Goal: Information Seeking & Learning: Learn about a topic

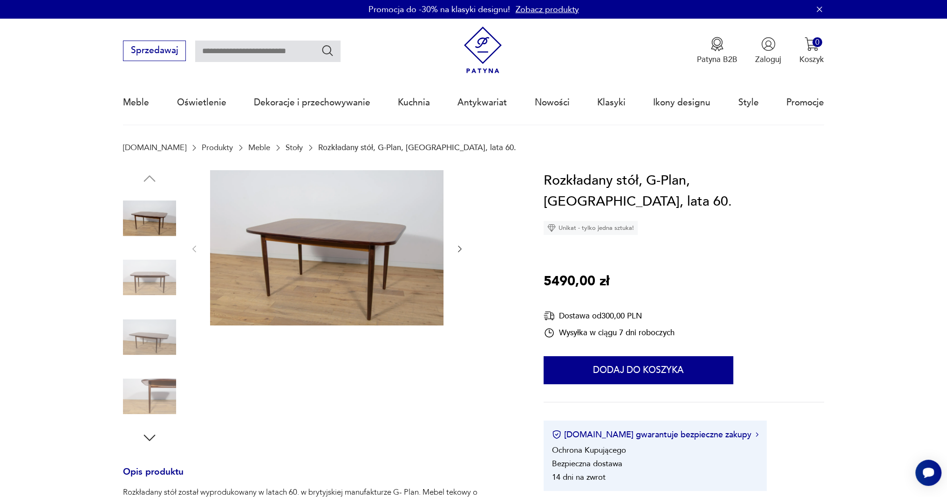
click at [159, 279] on img at bounding box center [149, 277] width 53 height 53
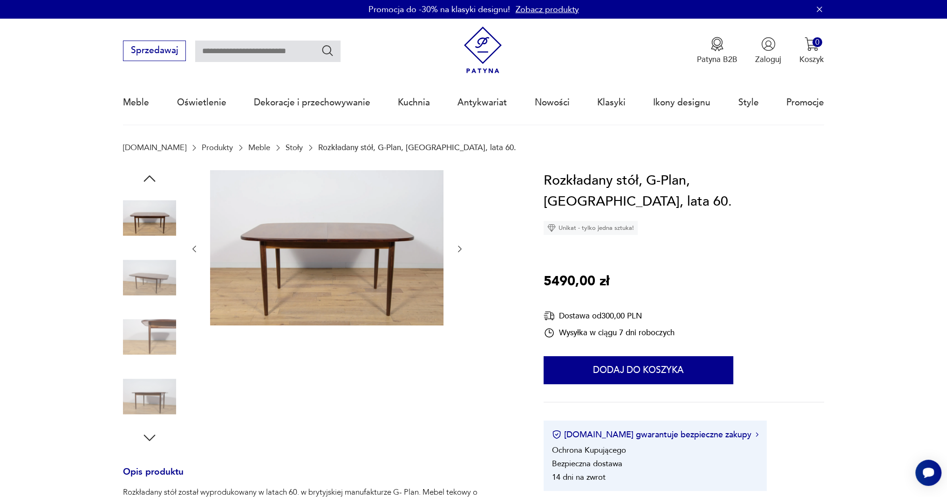
click at [163, 209] on img at bounding box center [149, 217] width 53 height 53
click at [150, 334] on img at bounding box center [149, 336] width 53 height 53
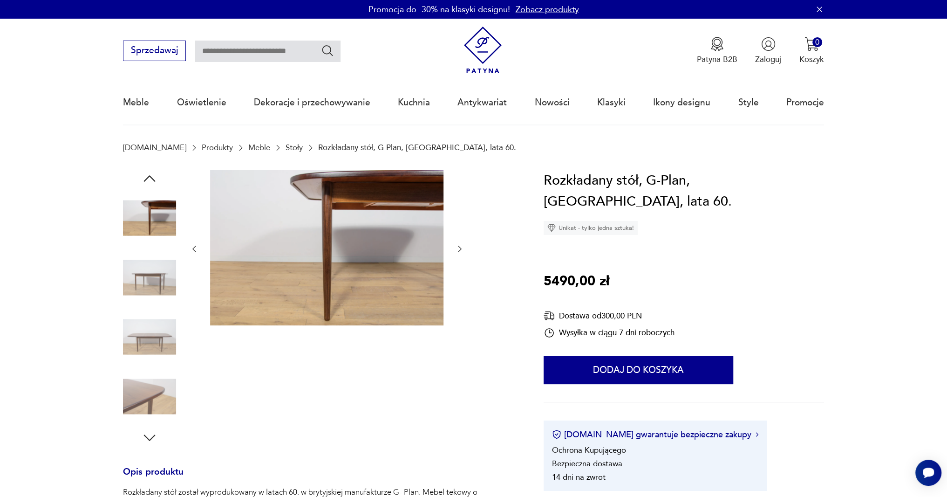
click at [152, 336] on img at bounding box center [149, 336] width 53 height 53
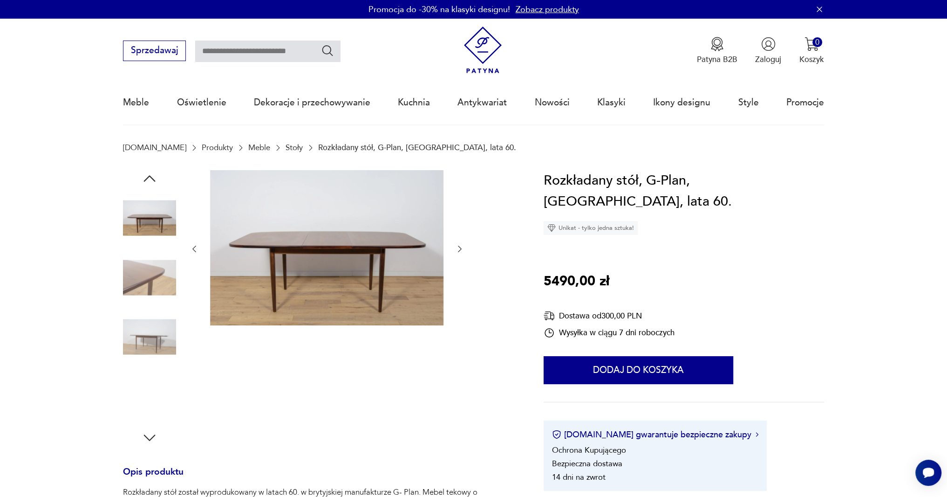
click at [157, 334] on img at bounding box center [149, 336] width 53 height 53
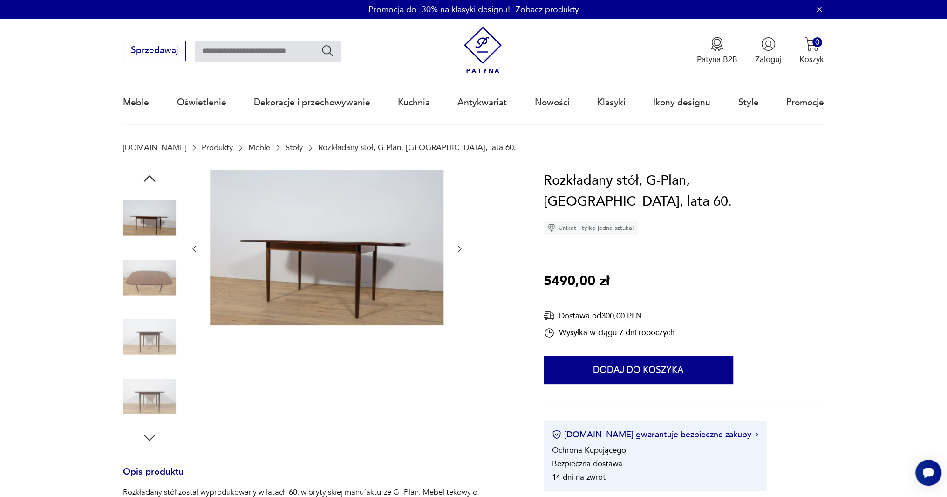
click at [363, 248] on img at bounding box center [326, 248] width 233 height 156
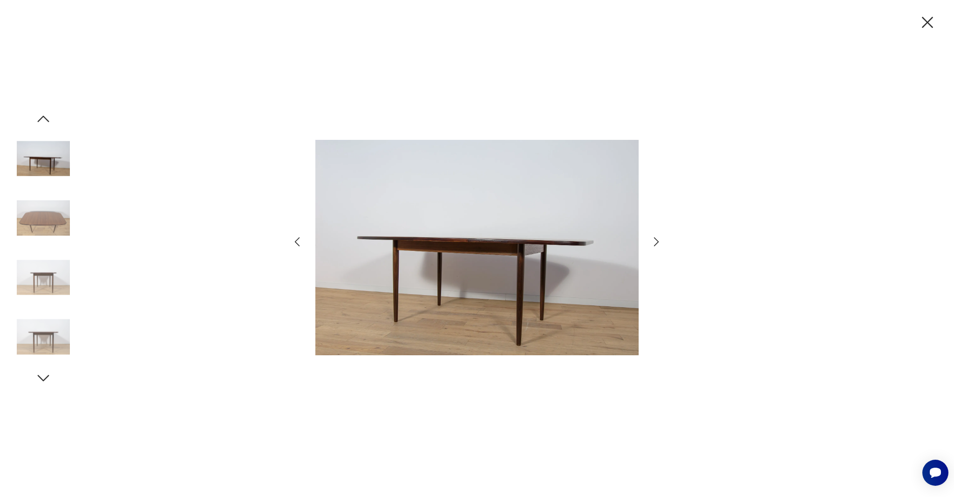
click at [655, 242] on icon "button" at bounding box center [657, 242] width 14 height 14
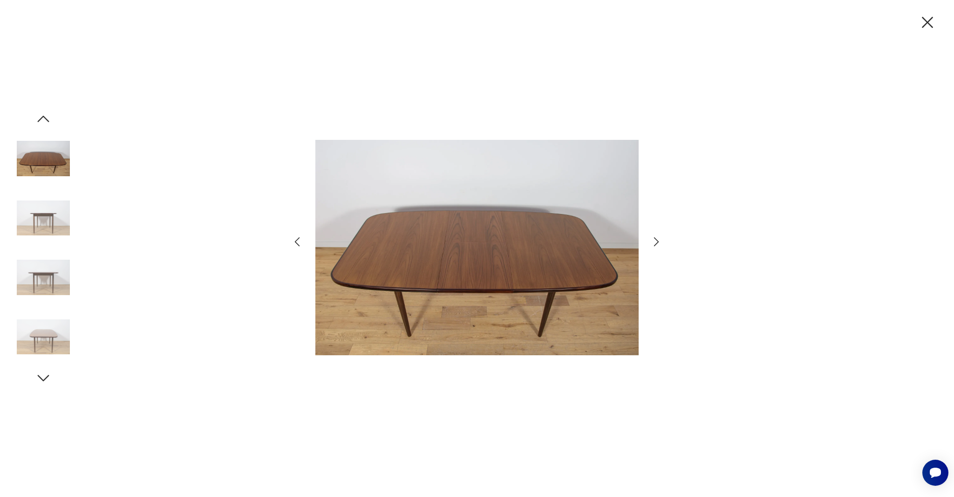
click at [655, 243] on icon "button" at bounding box center [657, 242] width 14 height 14
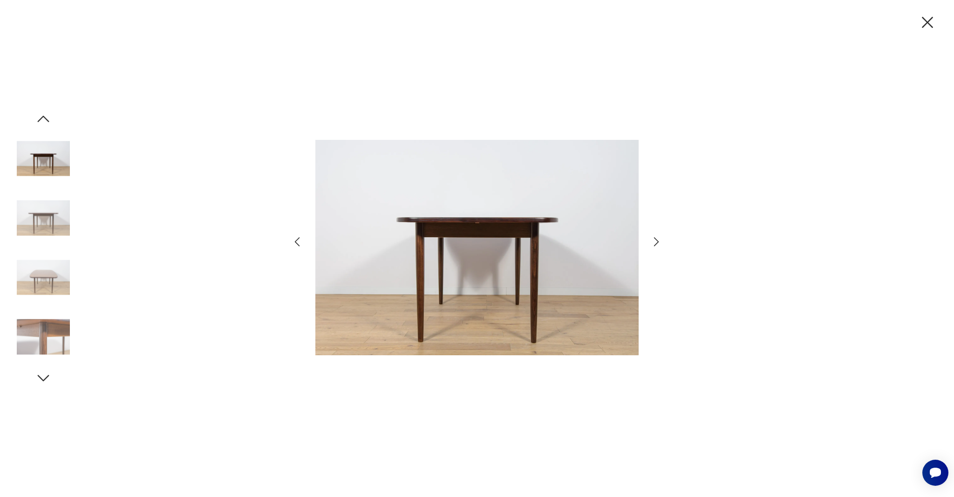
click at [656, 243] on icon "button" at bounding box center [657, 242] width 14 height 14
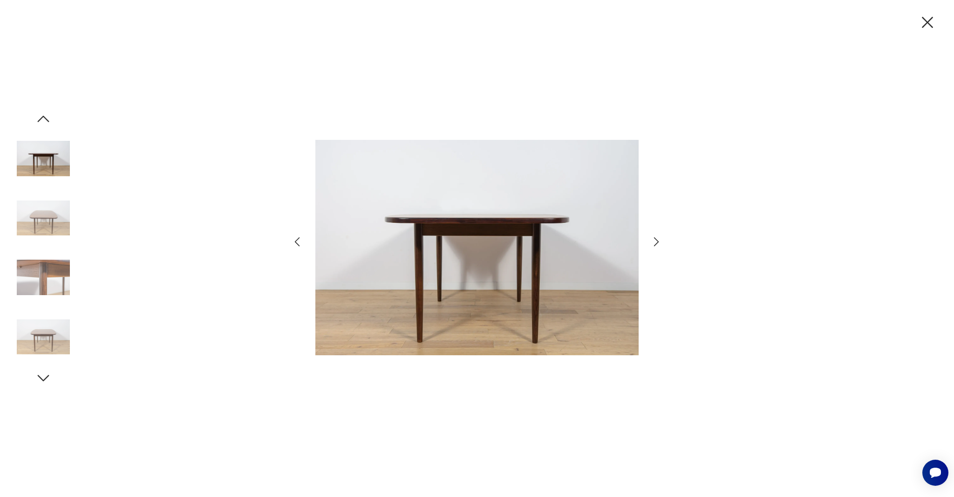
click at [656, 243] on icon "button" at bounding box center [657, 242] width 14 height 14
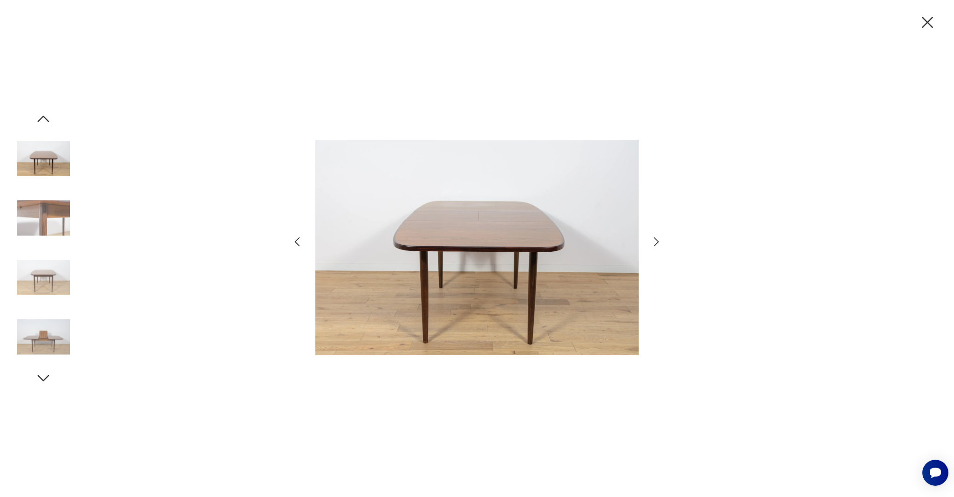
click at [656, 243] on icon "button" at bounding box center [657, 242] width 14 height 14
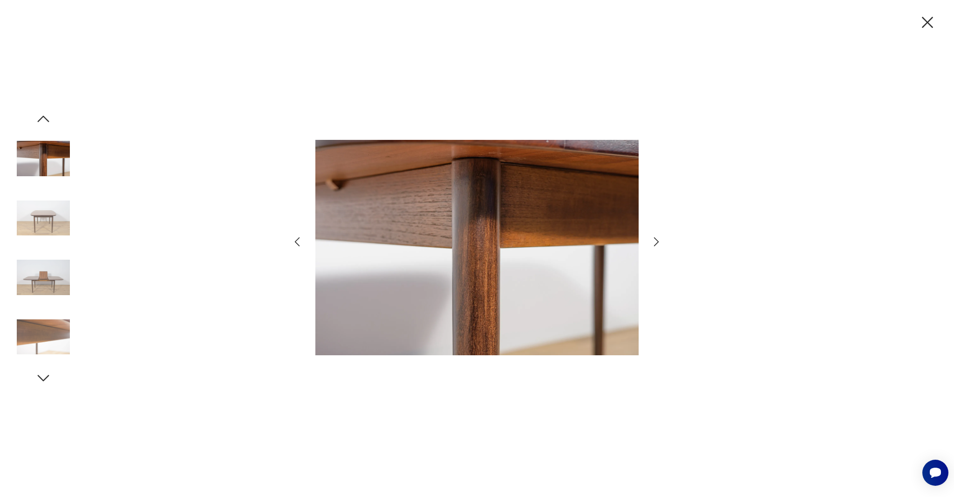
click at [656, 243] on icon "button" at bounding box center [656, 241] width 5 height 9
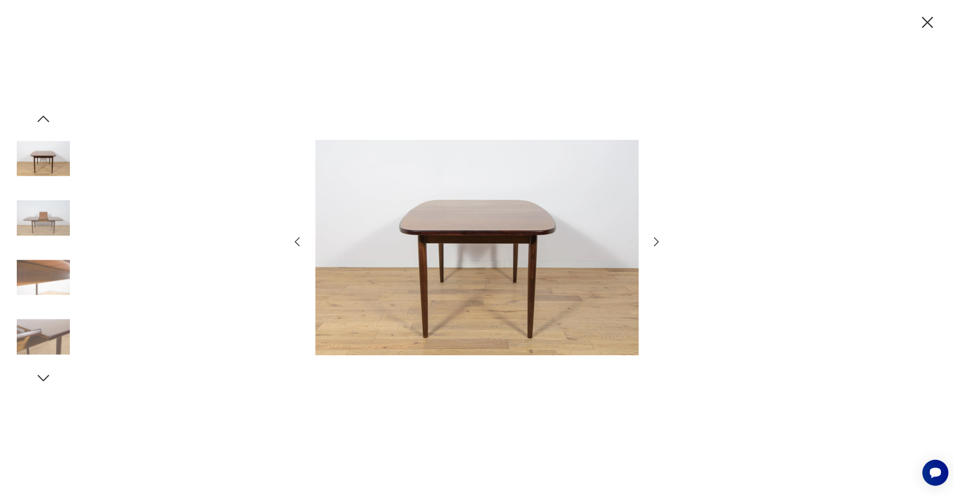
click at [887, 21] on icon "button" at bounding box center [928, 23] width 20 height 20
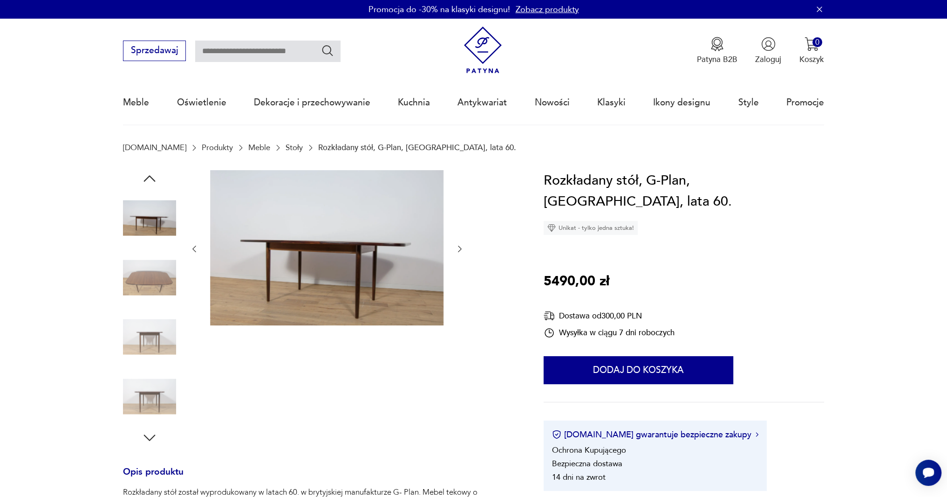
click at [164, 291] on img at bounding box center [149, 277] width 53 height 53
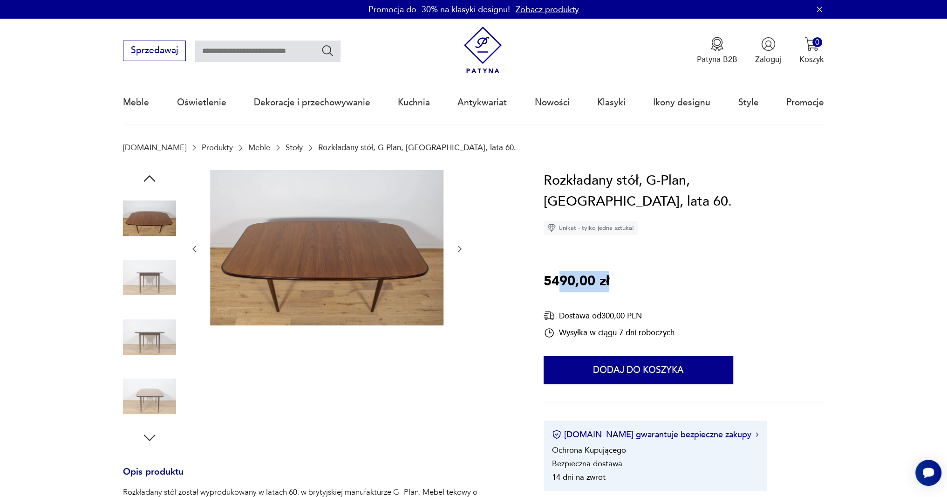
drag, startPoint x: 626, startPoint y: 290, endPoint x: 757, endPoint y: 285, distance: 131.5
click at [566, 276] on div "Rozkładany stół, G-Plan, [GEOGRAPHIC_DATA], lata 60. Unikat - tylko jedna sztuk…" at bounding box center [684, 330] width 280 height 321
click at [805, 286] on div "Rozkładany stół, G-Plan, [GEOGRAPHIC_DATA], lata 60. Unikat - tylko jedna sztuk…" at bounding box center [684, 330] width 280 height 321
click at [149, 171] on icon "button" at bounding box center [149, 178] width 17 height 17
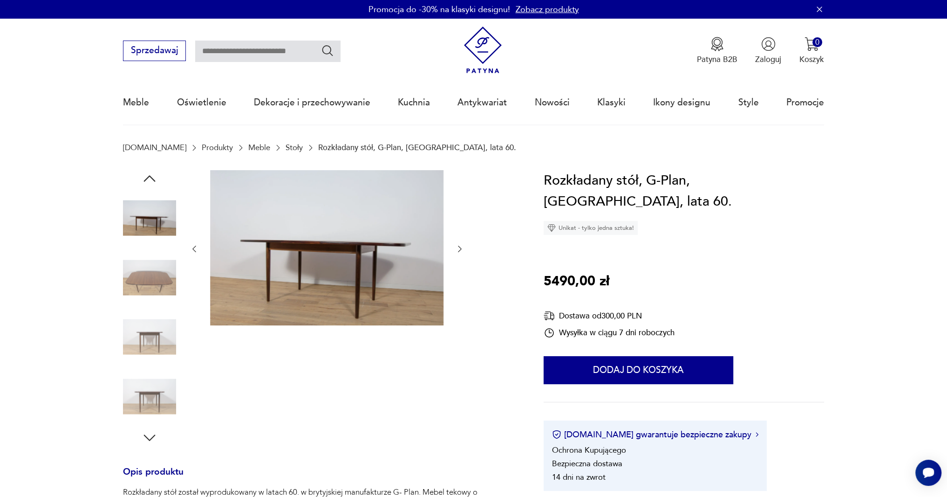
click at [150, 179] on icon "button" at bounding box center [149, 178] width 17 height 17
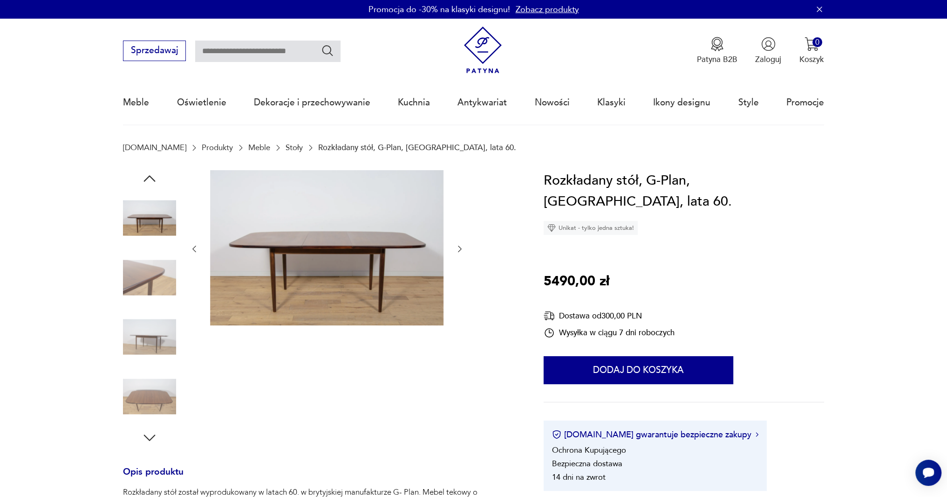
click at [150, 179] on icon "button" at bounding box center [149, 178] width 17 height 17
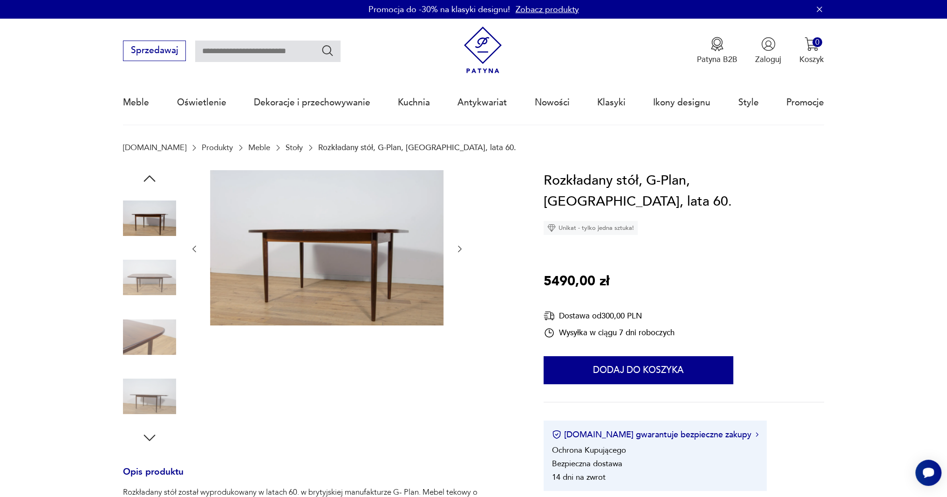
click at [150, 179] on icon "button" at bounding box center [149, 178] width 17 height 17
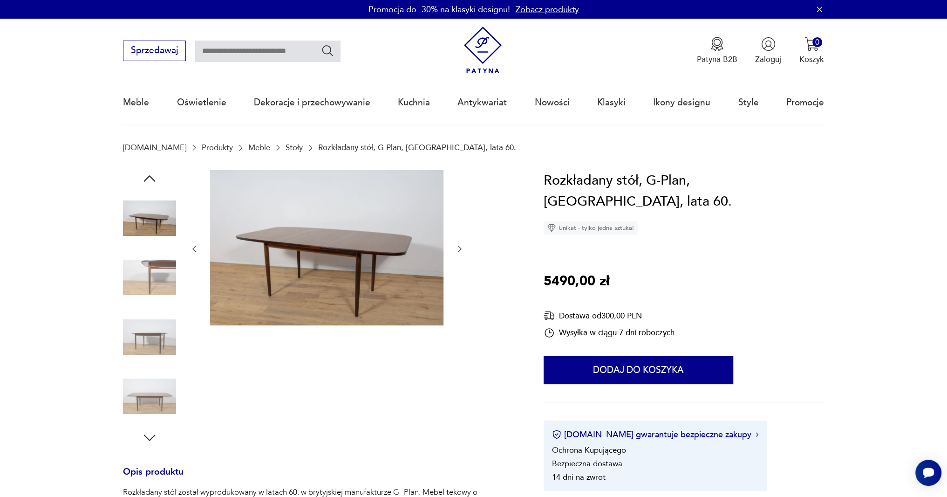
click at [150, 179] on icon "button" at bounding box center [149, 178] width 17 height 17
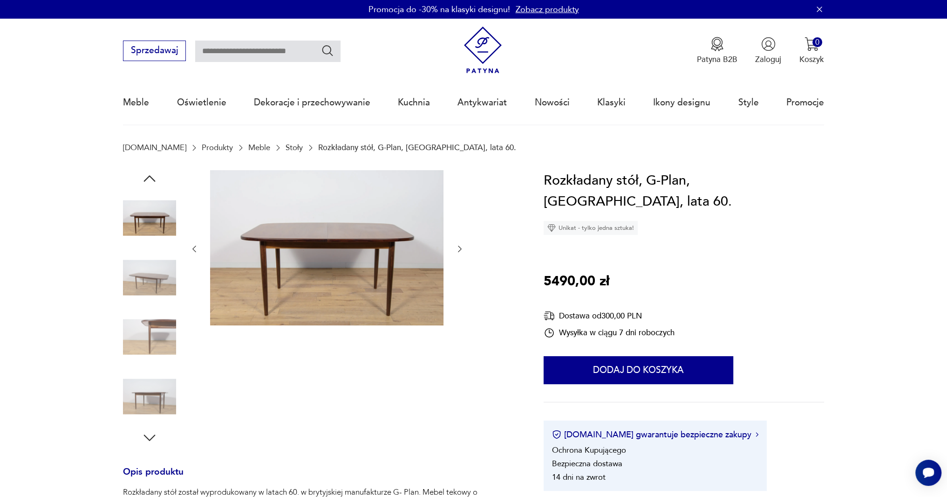
click at [151, 179] on icon "button" at bounding box center [149, 178] width 17 height 17
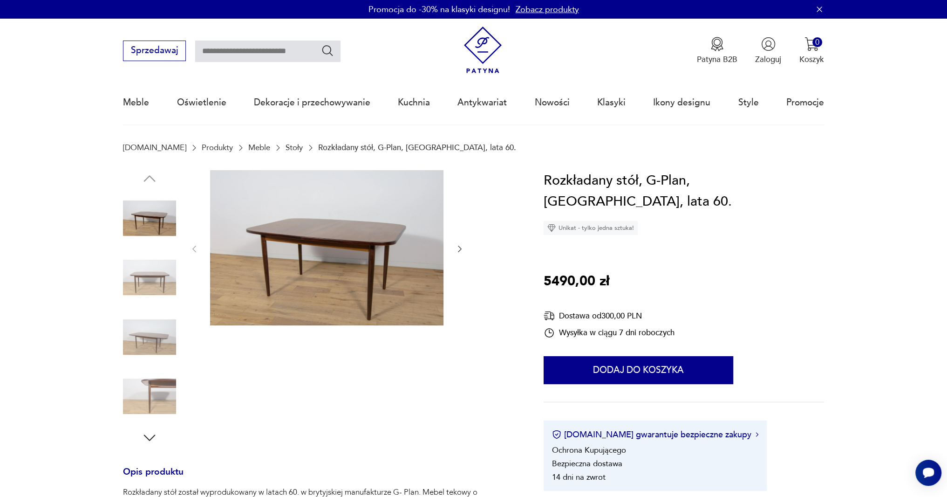
click at [157, 225] on img at bounding box center [149, 217] width 53 height 53
click at [132, 294] on img at bounding box center [149, 277] width 53 height 53
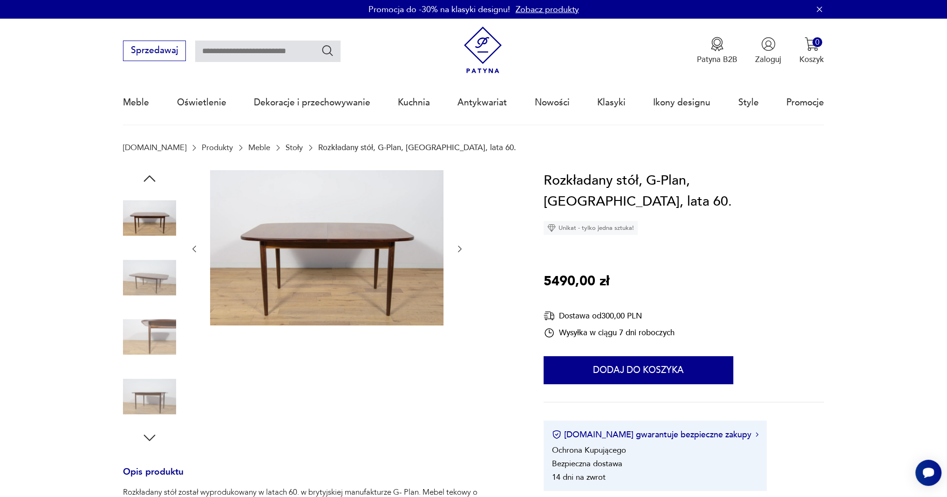
click at [143, 276] on img at bounding box center [149, 277] width 53 height 53
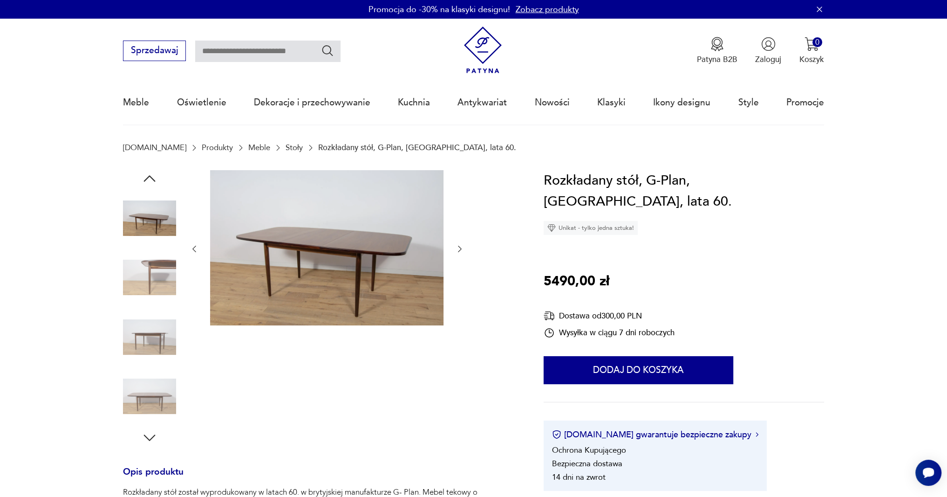
click at [148, 265] on img at bounding box center [149, 277] width 53 height 53
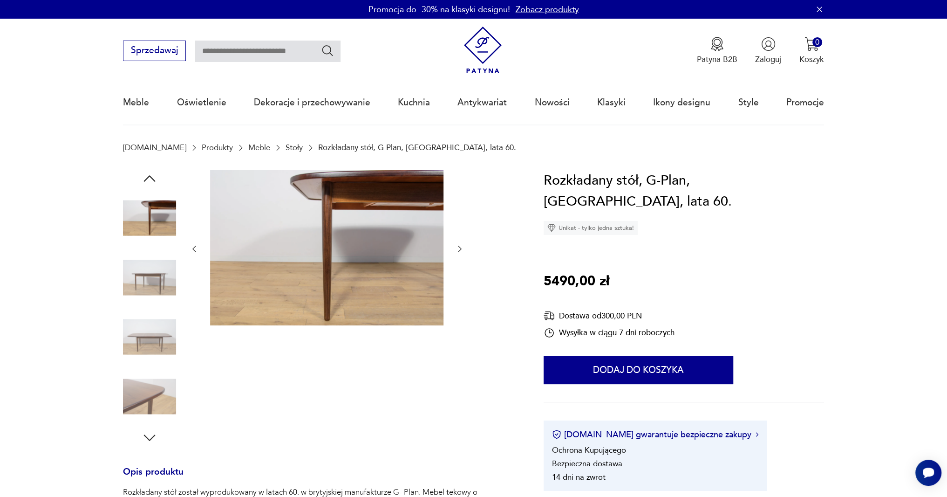
click at [145, 275] on img at bounding box center [149, 277] width 53 height 53
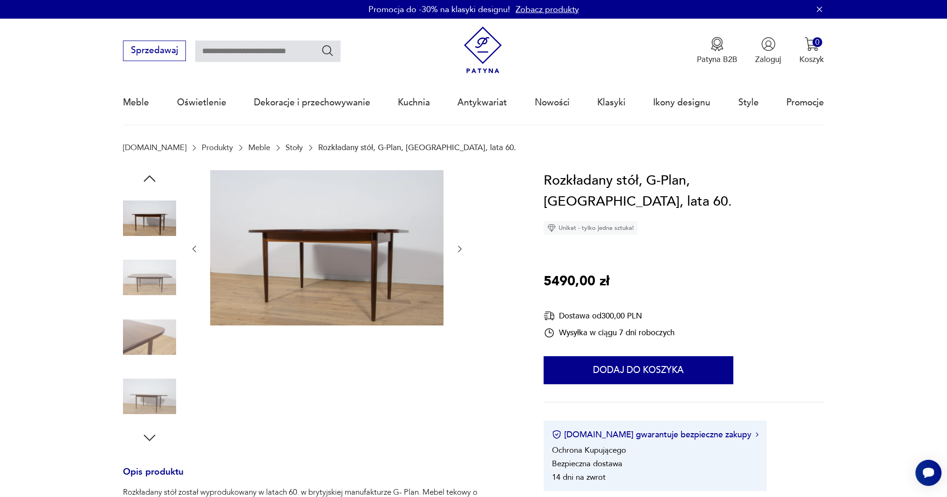
click at [151, 302] on img at bounding box center [149, 277] width 53 height 53
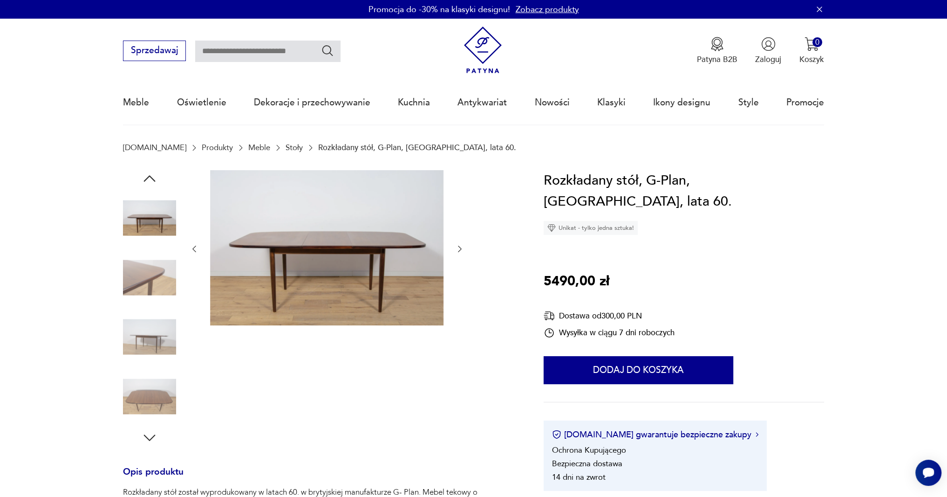
click at [159, 281] on img at bounding box center [149, 277] width 53 height 53
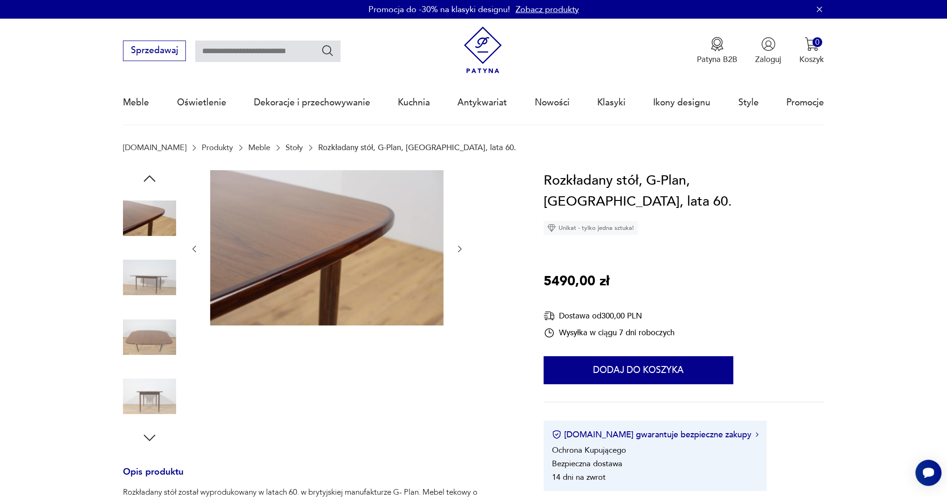
click at [151, 295] on img at bounding box center [149, 277] width 53 height 53
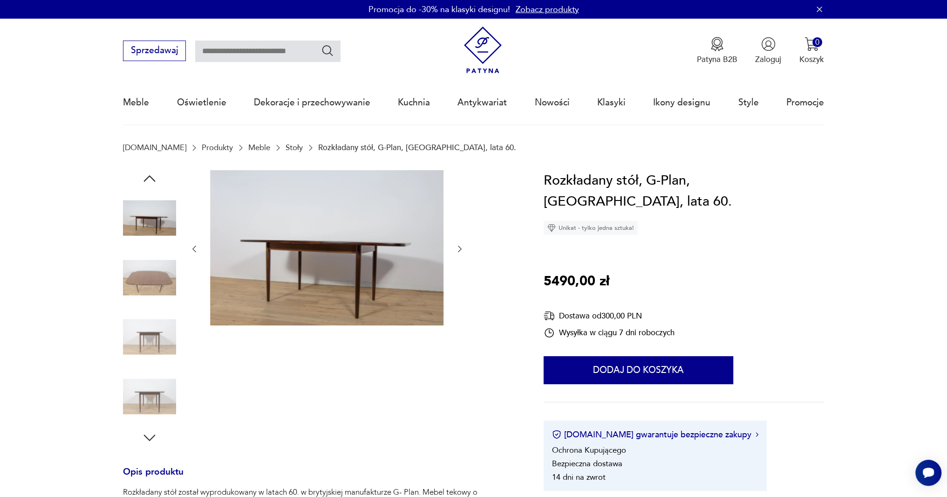
click at [155, 289] on img at bounding box center [149, 277] width 53 height 53
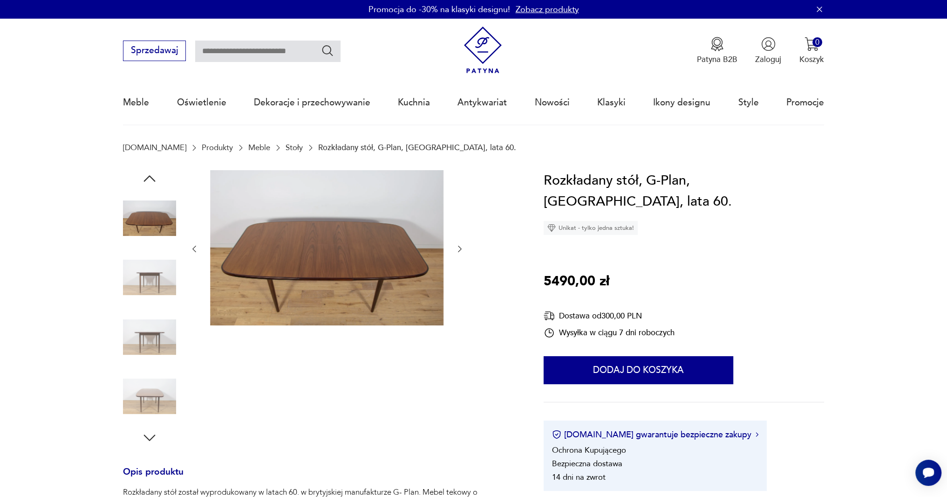
click at [162, 291] on img at bounding box center [149, 277] width 53 height 53
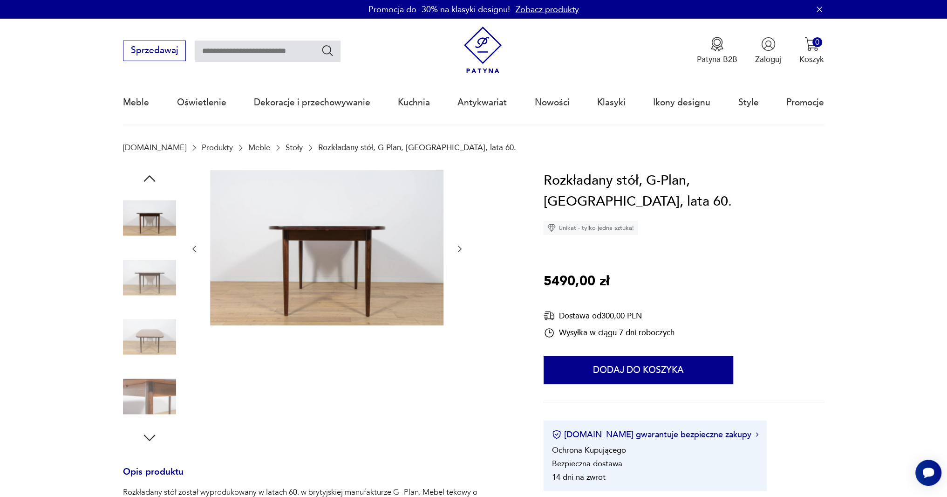
click at [156, 295] on img at bounding box center [149, 277] width 53 height 53
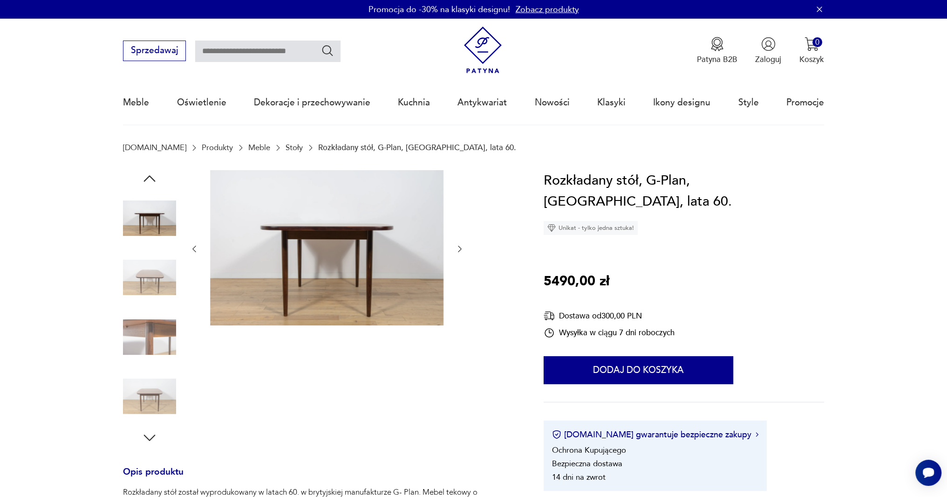
click at [151, 340] on img at bounding box center [149, 336] width 53 height 53
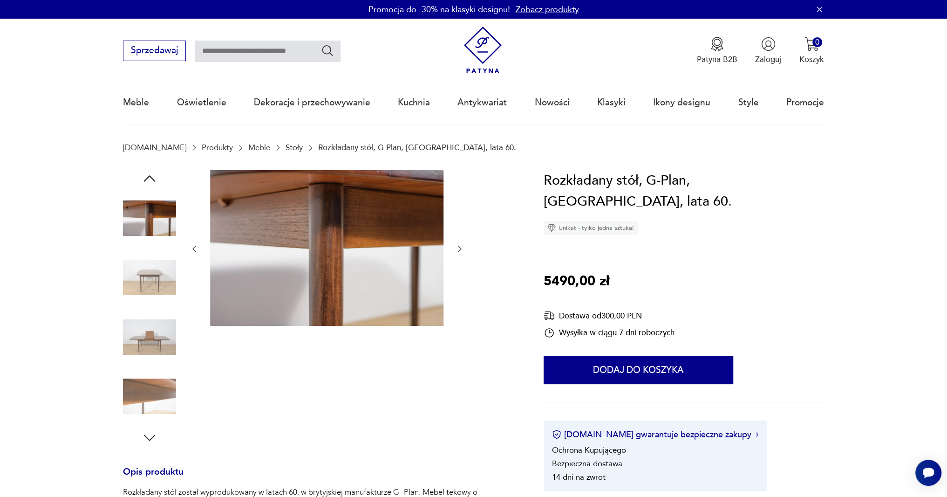
click at [152, 330] on img at bounding box center [149, 336] width 53 height 53
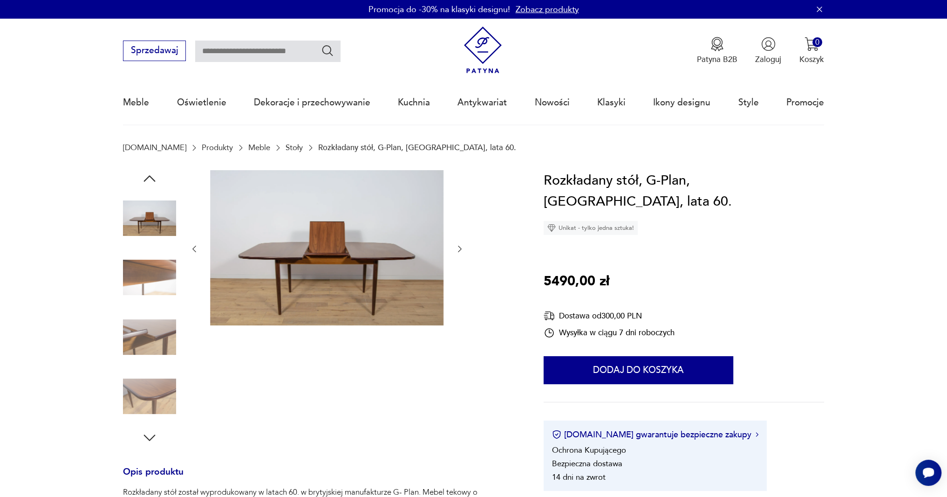
click at [164, 330] on img at bounding box center [149, 336] width 53 height 53
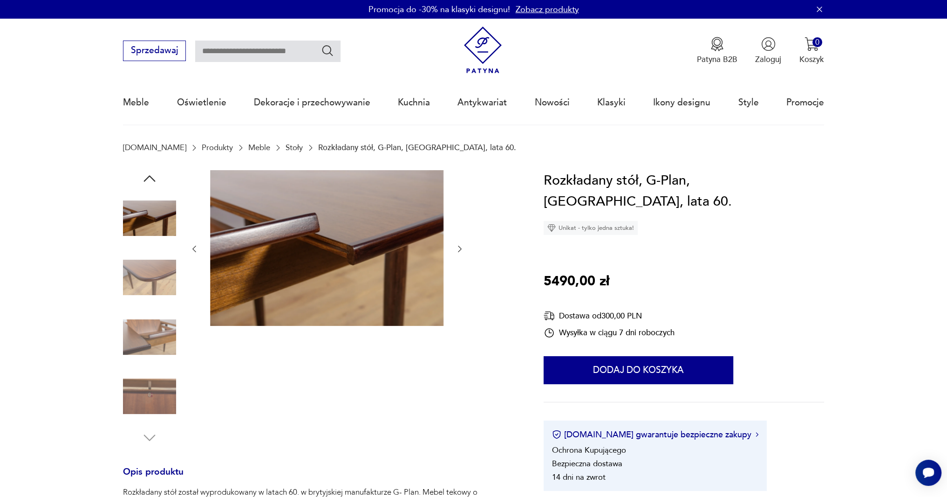
click at [141, 274] on img at bounding box center [149, 277] width 53 height 53
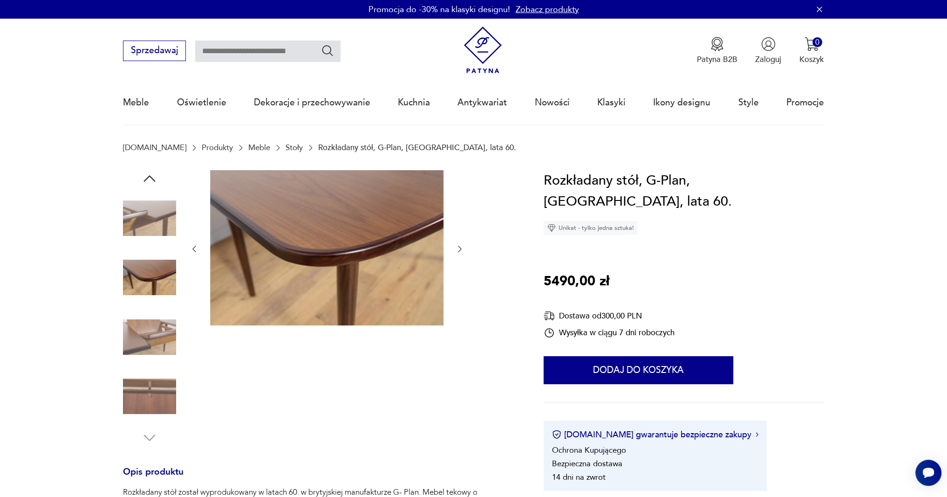
click at [158, 325] on img at bounding box center [149, 336] width 53 height 53
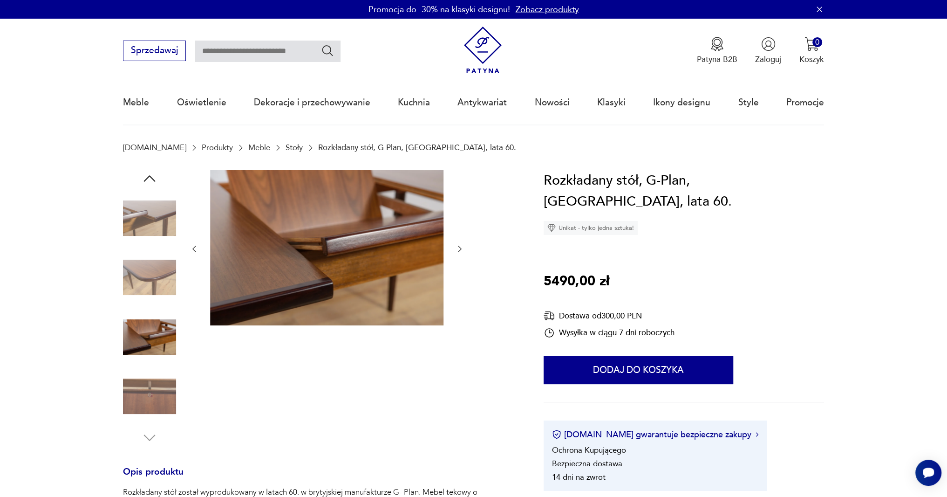
click at [175, 388] on img at bounding box center [149, 395] width 53 height 53
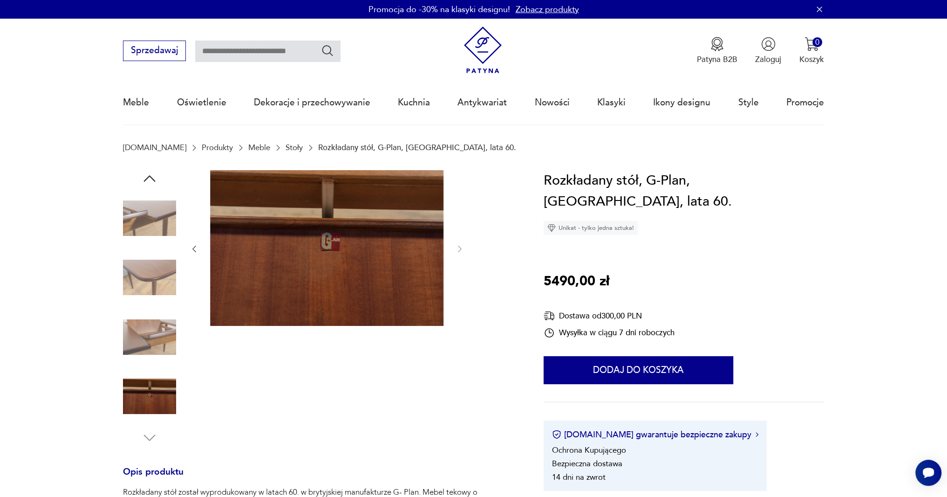
click at [404, 251] on img at bounding box center [326, 248] width 233 height 156
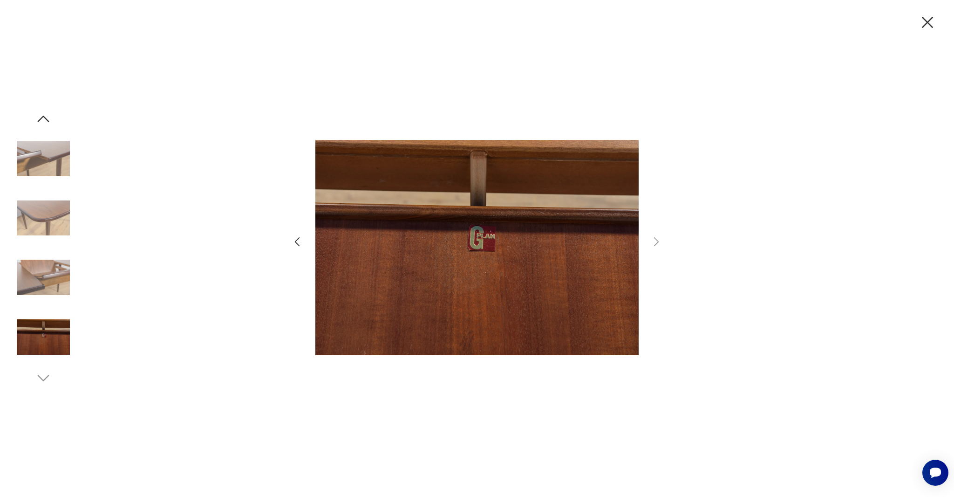
click at [887, 23] on icon "button" at bounding box center [928, 23] width 20 height 20
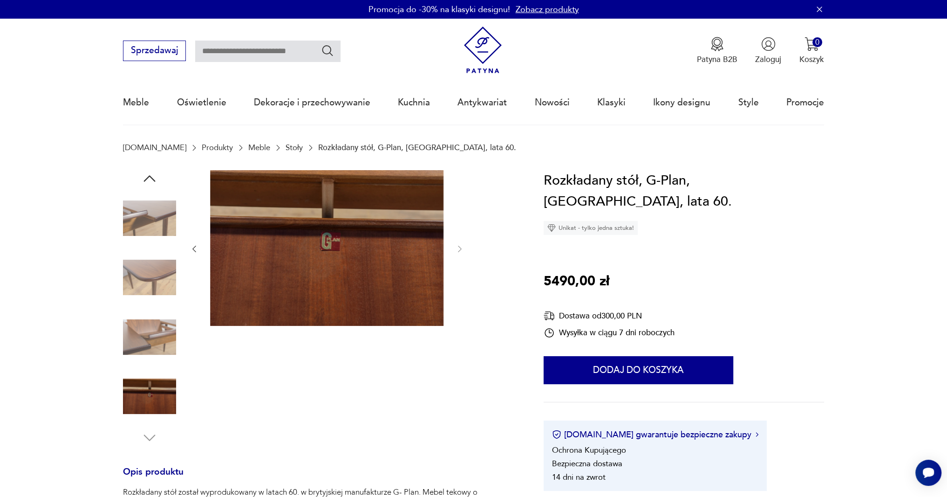
click at [286, 149] on link "Stoły" at bounding box center [294, 147] width 17 height 9
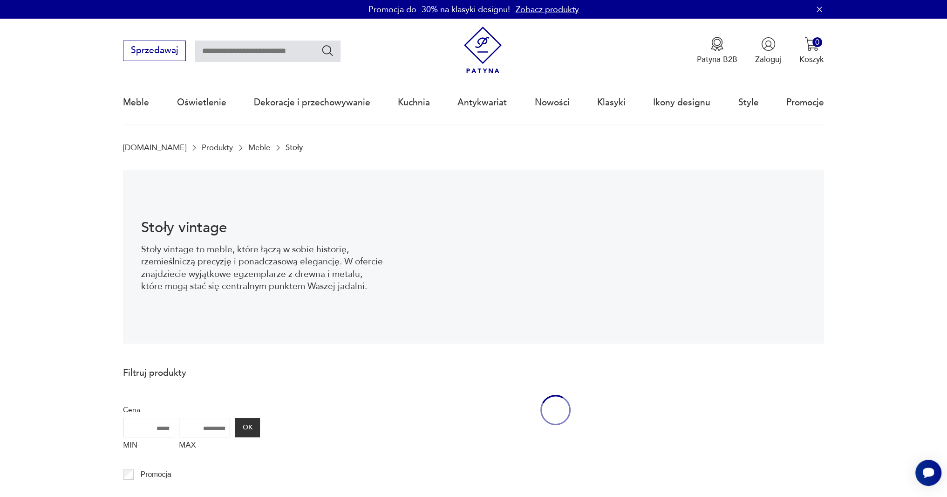
scroll to position [30, 0]
